Goal: Transaction & Acquisition: Purchase product/service

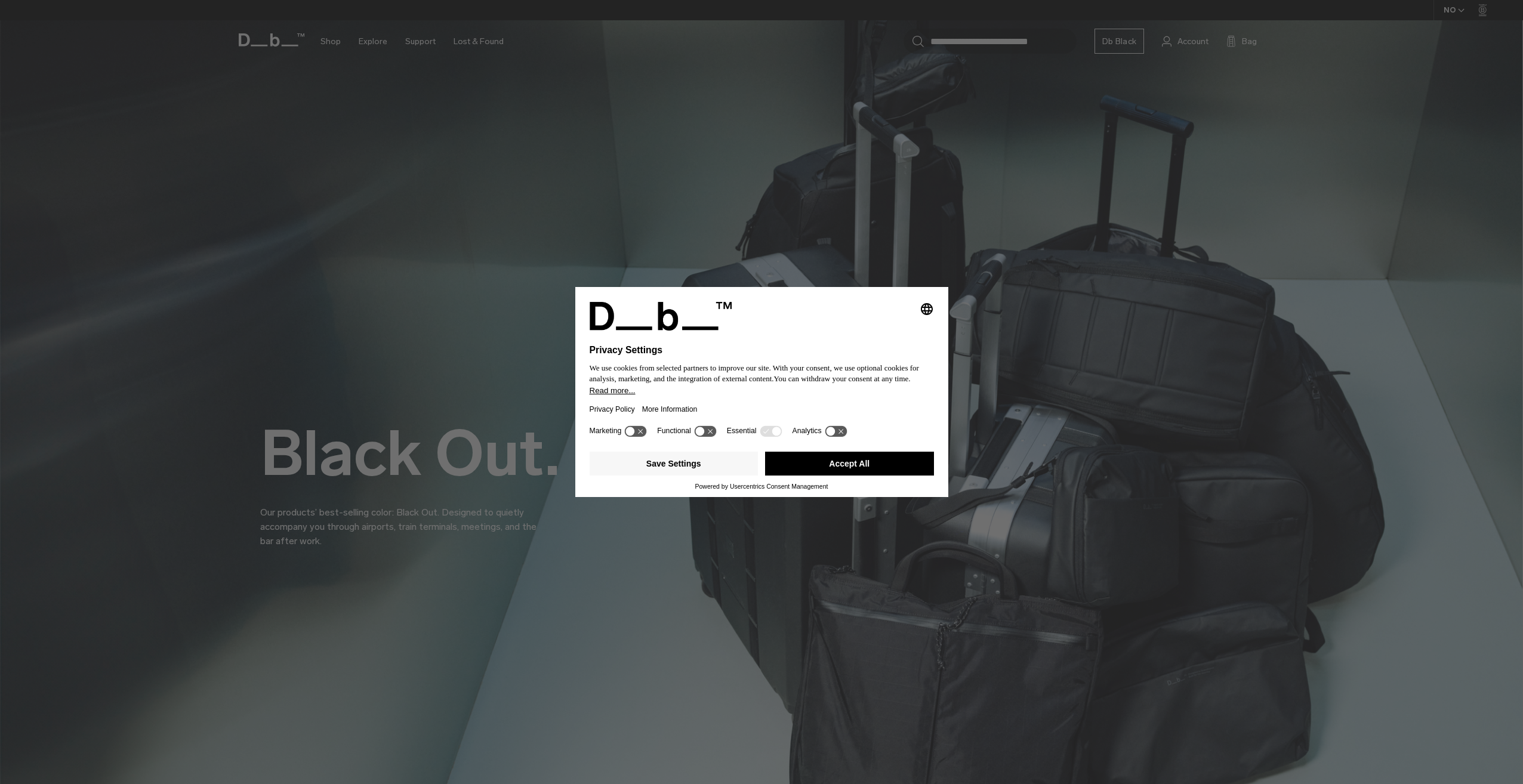
click at [805, 472] on button "Accept All" at bounding box center [849, 463] width 169 height 24
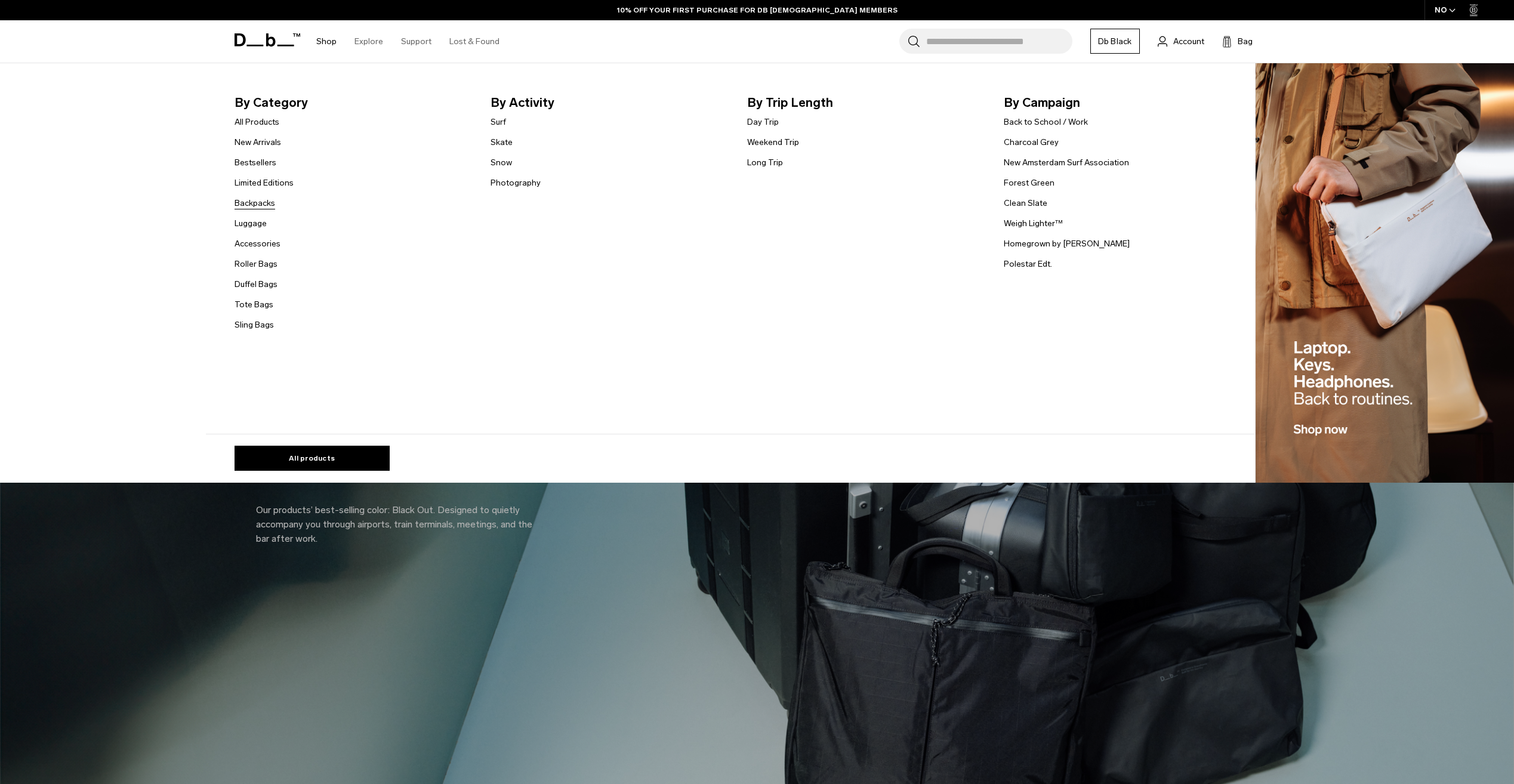
click at [263, 204] on link "Backpacks" at bounding box center [254, 203] width 40 height 12
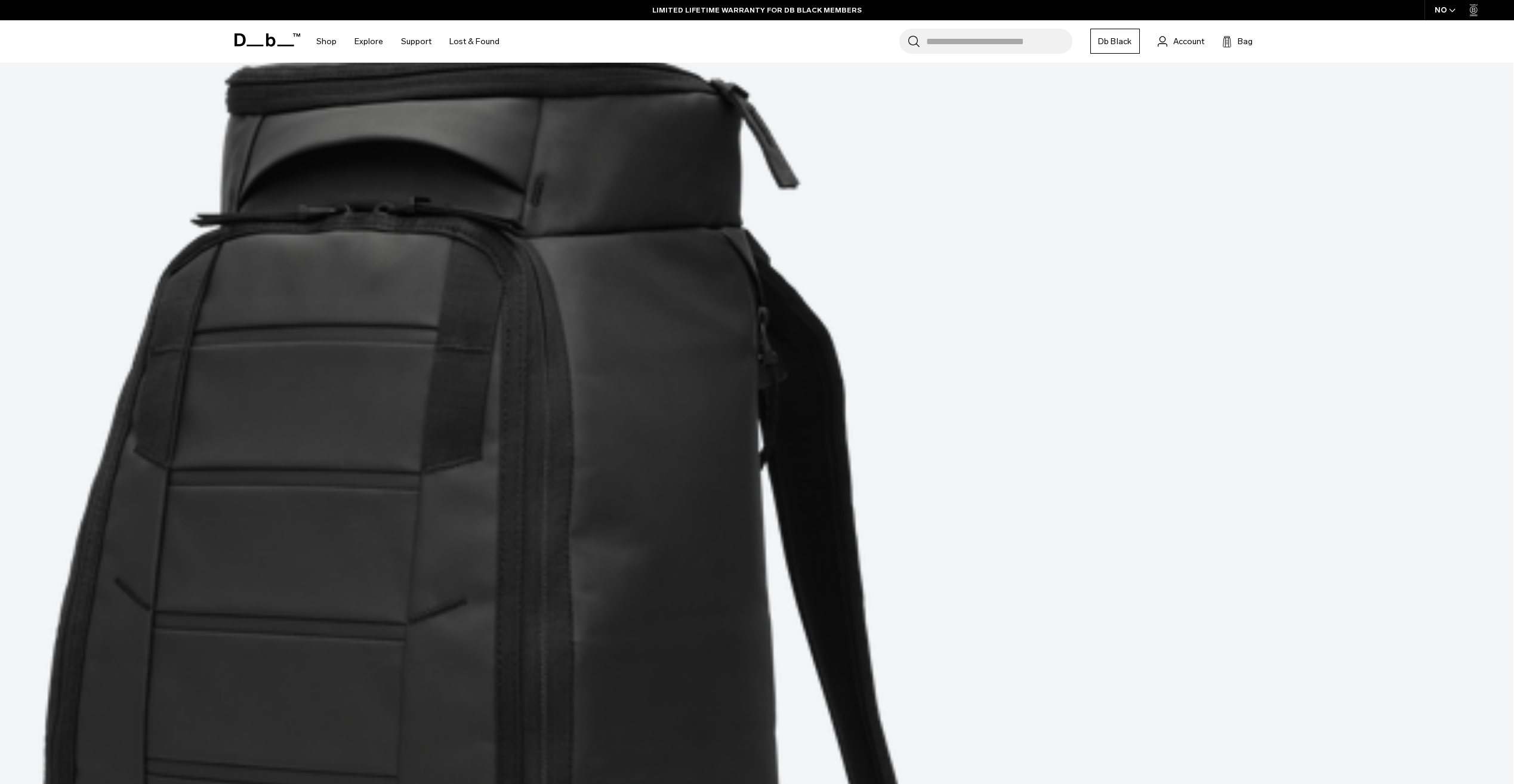
scroll to position [597, 0]
